Goal: Information Seeking & Learning: Learn about a topic

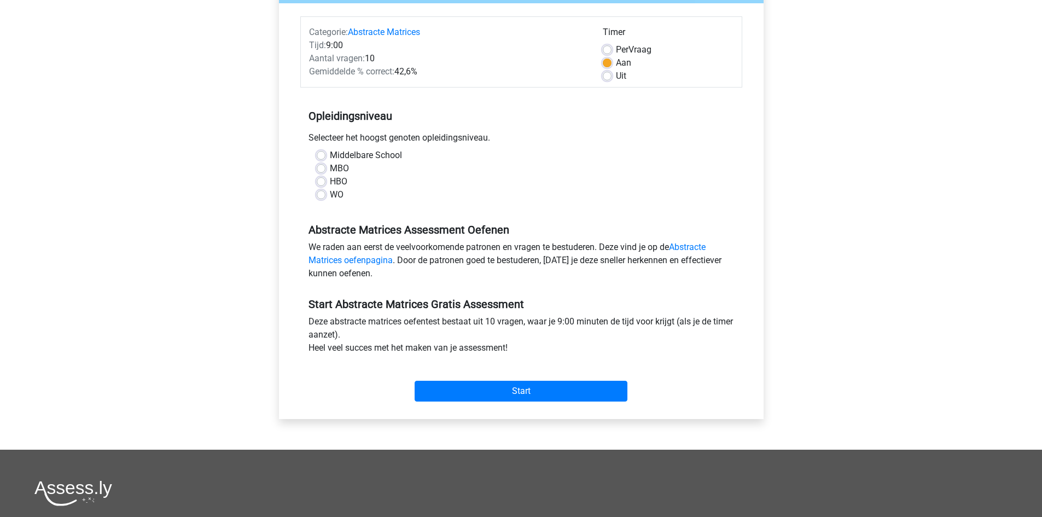
scroll to position [164, 0]
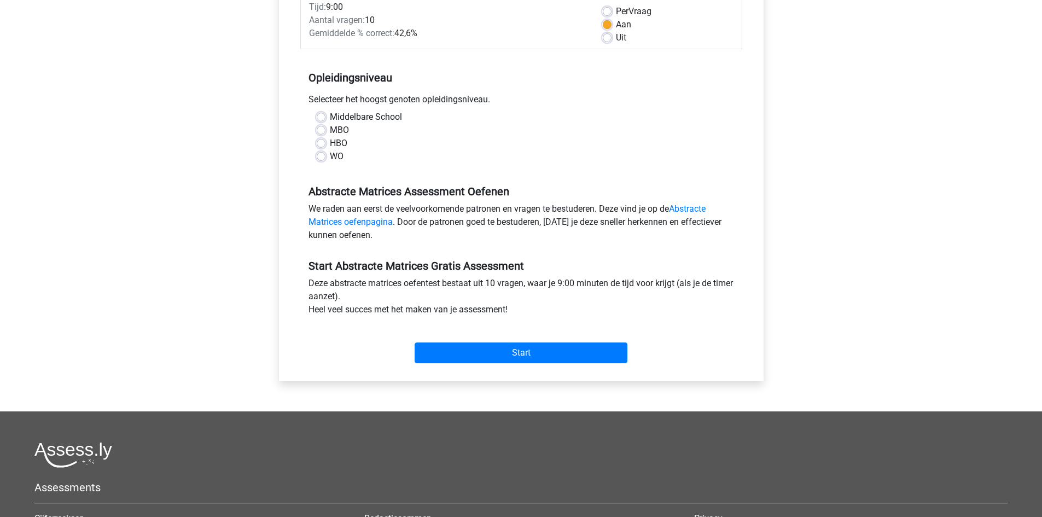
click at [330, 144] on label "HBO" at bounding box center [339, 143] width 18 height 13
click at [324, 144] on input "HBO" at bounding box center [321, 142] width 9 height 11
radio input "true"
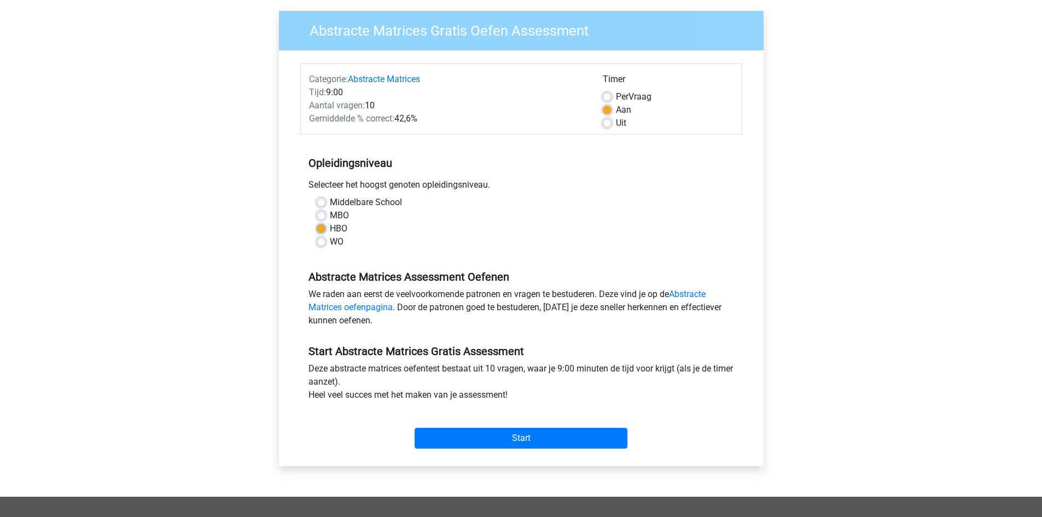
scroll to position [0, 0]
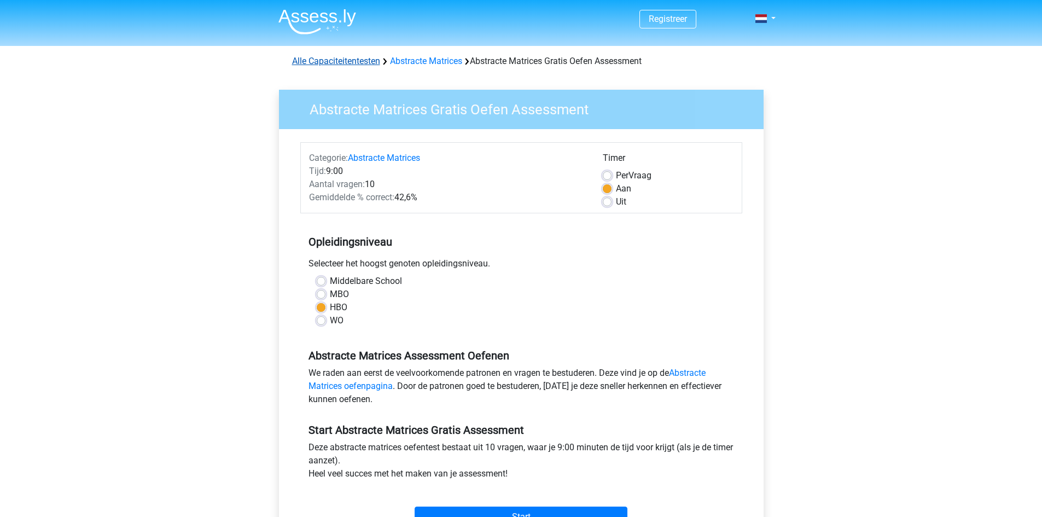
click at [364, 60] on link "Alle Capaciteitentesten" at bounding box center [336, 61] width 88 height 10
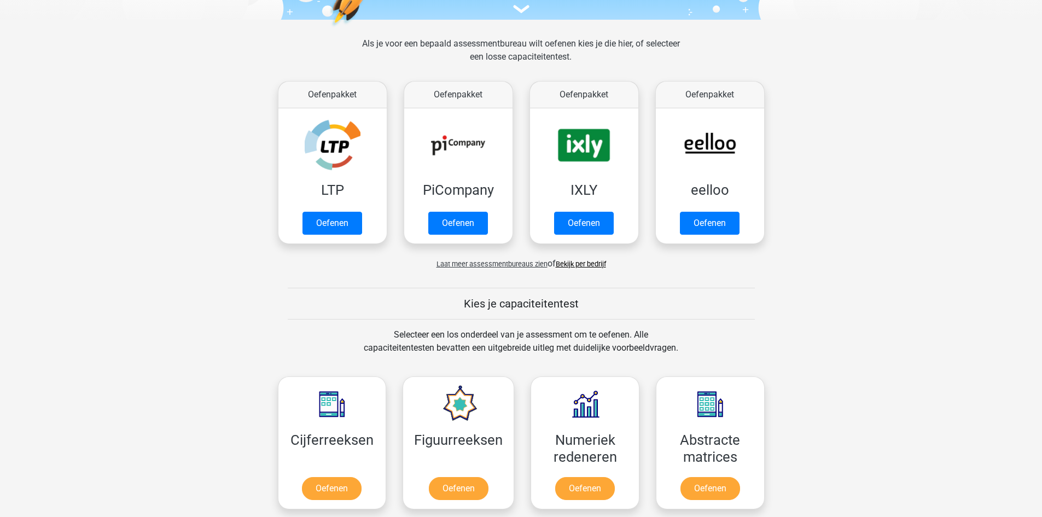
scroll to position [82, 0]
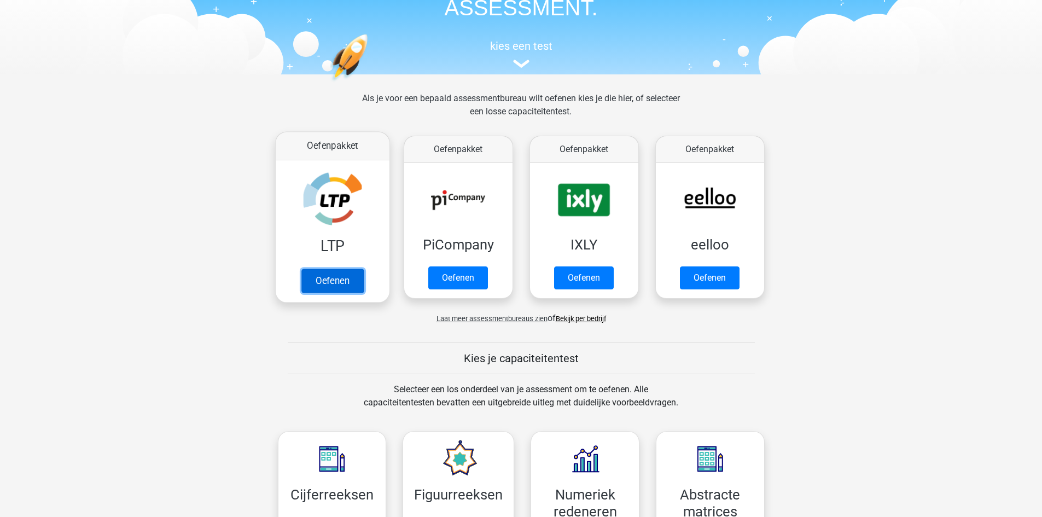
click at [332, 269] on link "Oefenen" at bounding box center [332, 281] width 62 height 24
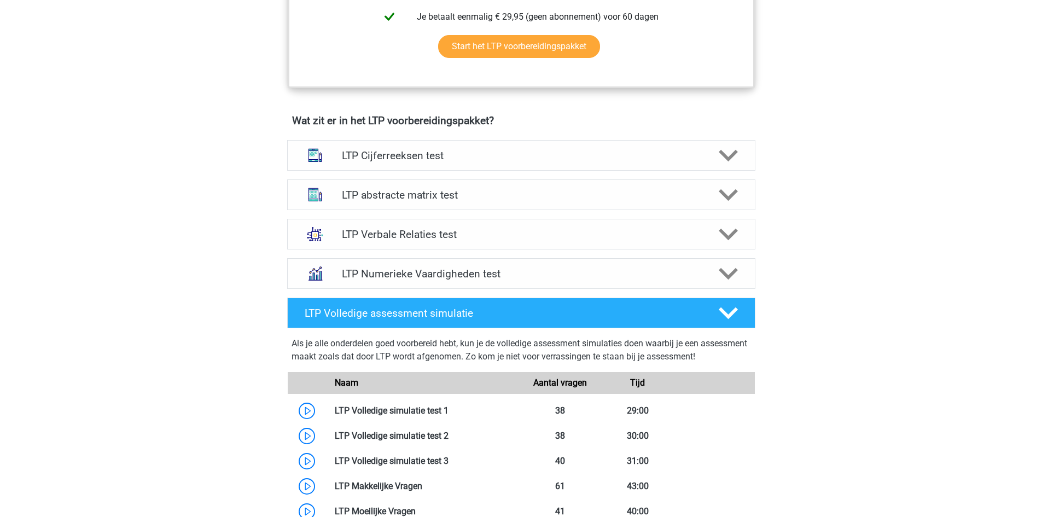
scroll to position [383, 0]
